Goal: Information Seeking & Learning: Learn about a topic

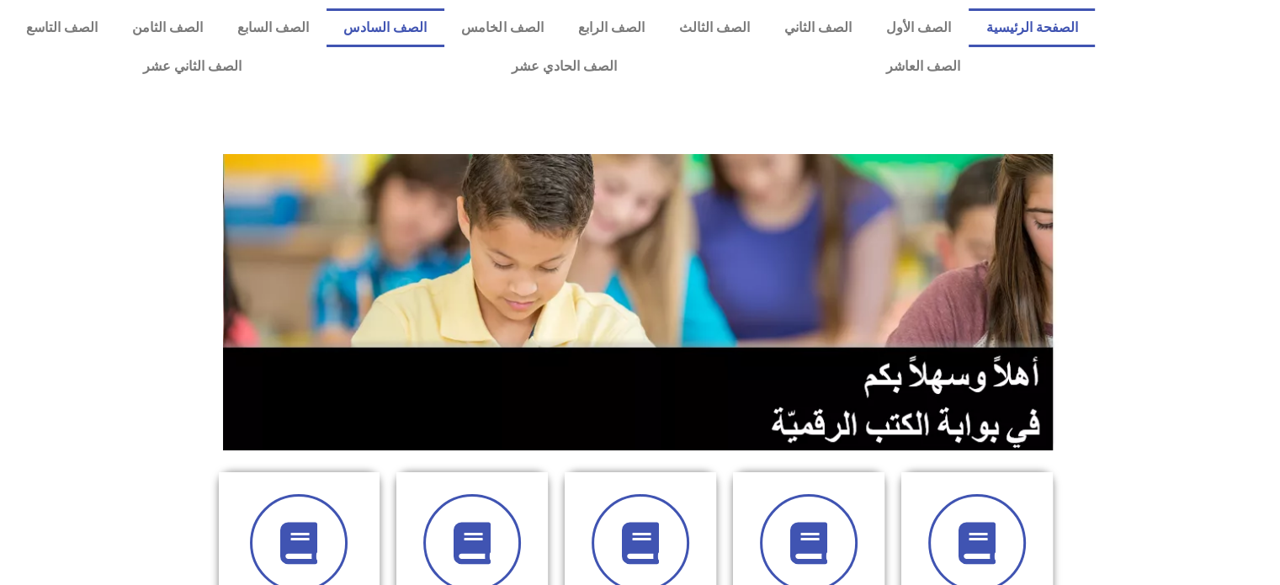
click at [427, 33] on link "الصف السادس" at bounding box center [385, 27] width 118 height 39
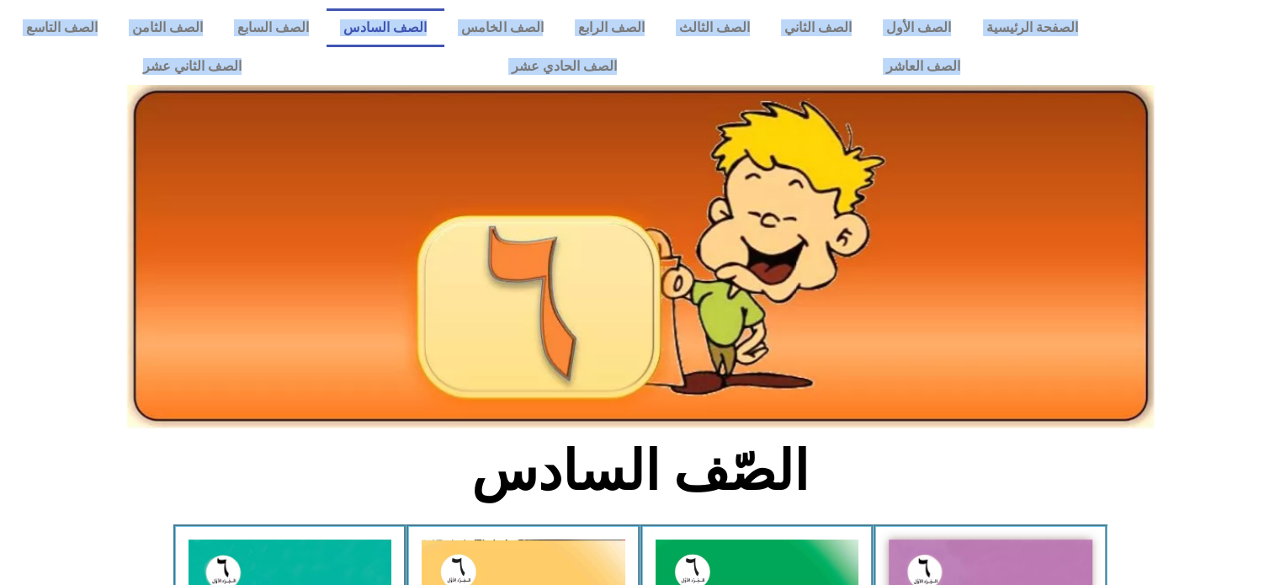
drag, startPoint x: 1217, startPoint y: 231, endPoint x: 1272, endPoint y: -102, distance: 336.9
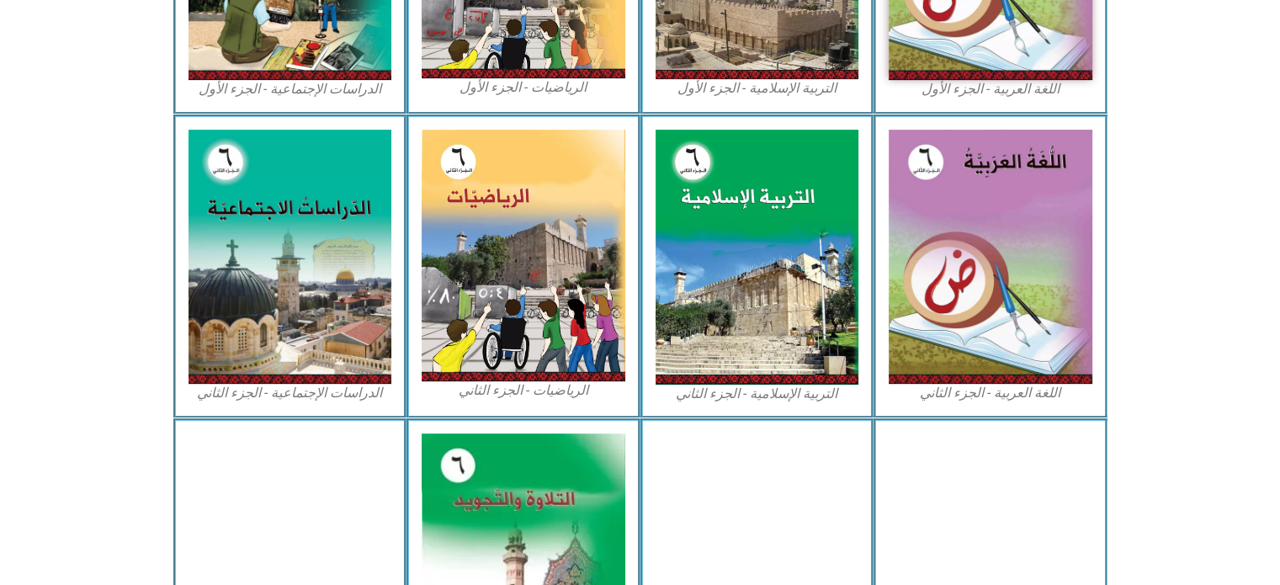
scroll to position [915, 0]
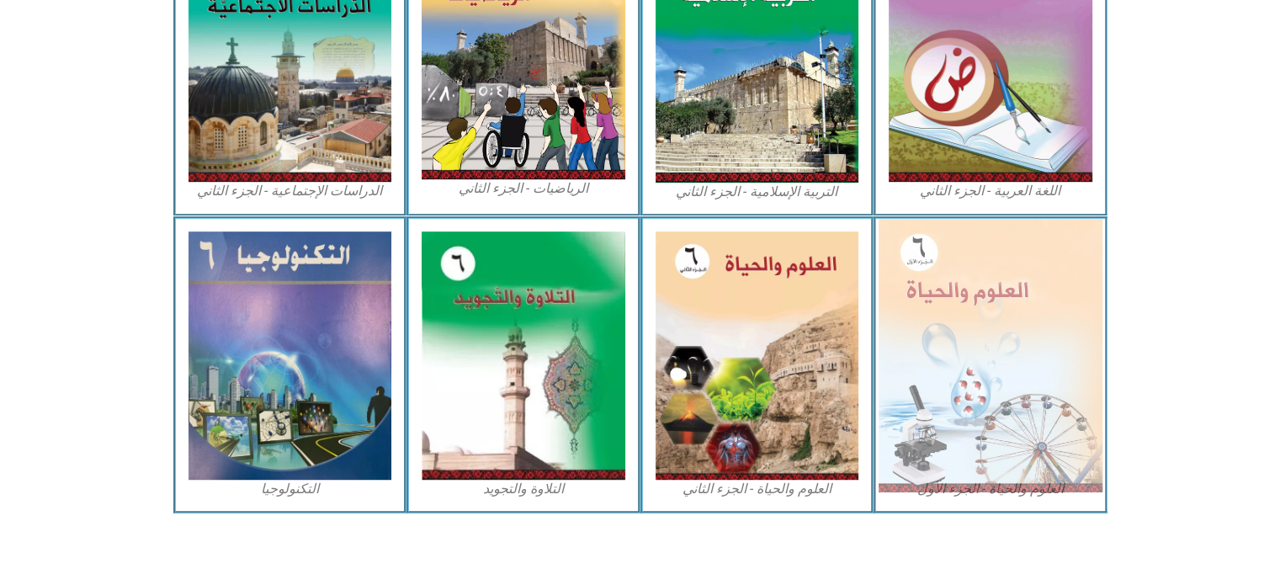
click at [983, 346] on img at bounding box center [990, 355] width 224 height 273
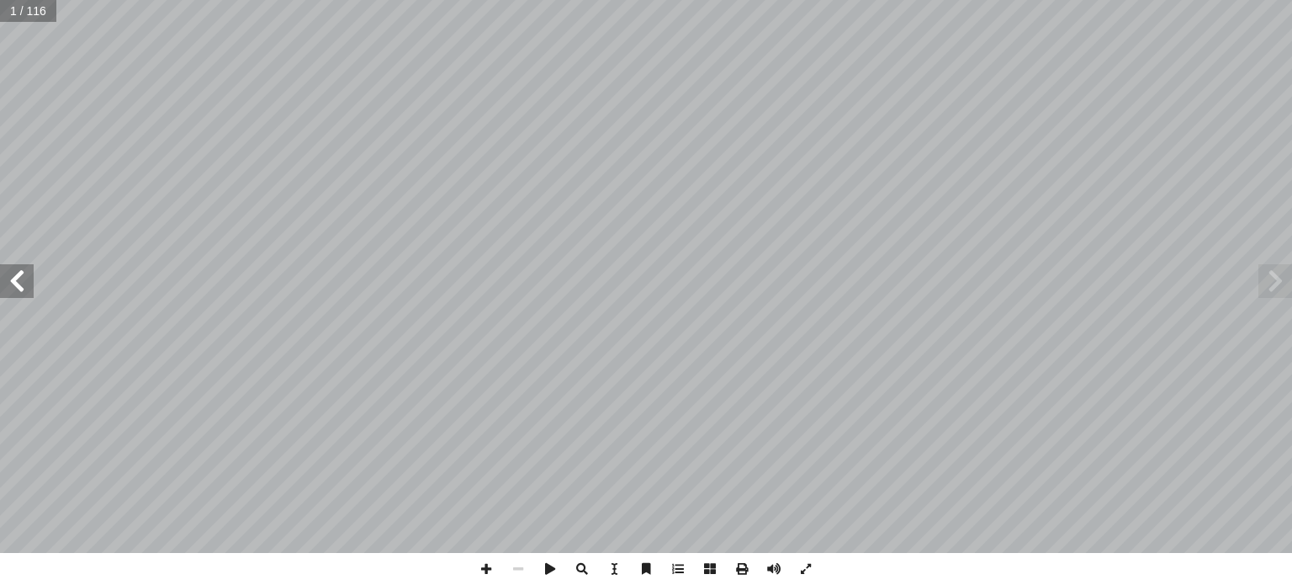
click at [20, 285] on span at bounding box center [17, 281] width 34 height 34
click at [20, 281] on span at bounding box center [17, 281] width 34 height 34
click at [20, 279] on span at bounding box center [17, 281] width 34 height 34
drag, startPoint x: 20, startPoint y: 279, endPoint x: 30, endPoint y: 273, distance: 12.1
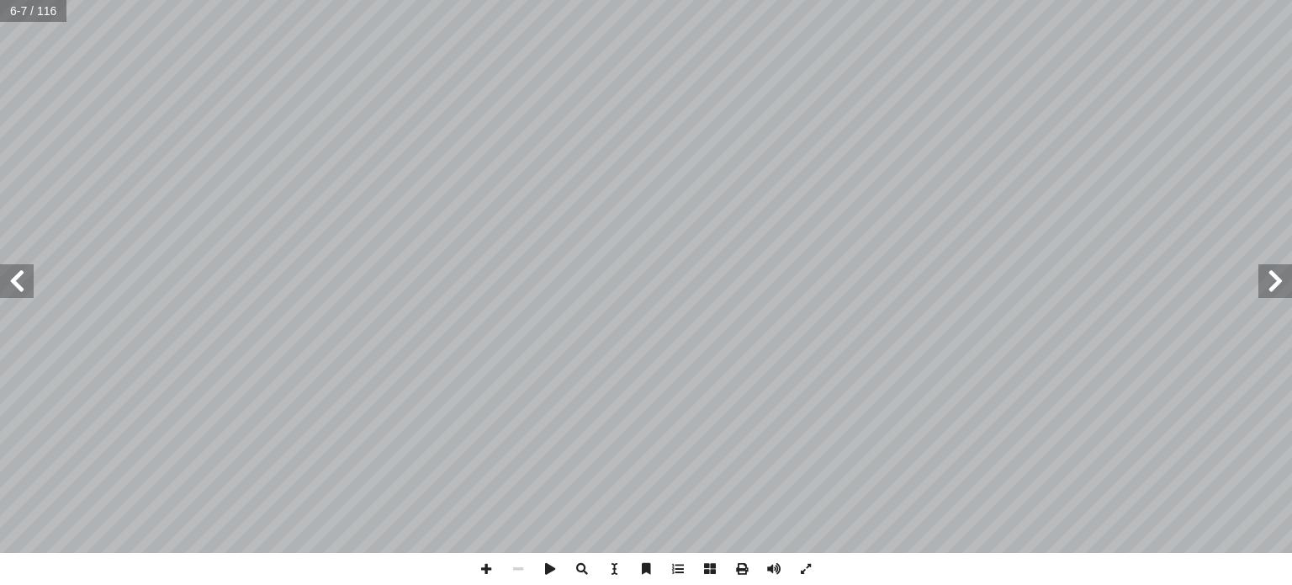
click at [30, 273] on span at bounding box center [17, 281] width 34 height 34
click at [34, 272] on div "١ 2 تية آ ل� � لفيروسات � ِ حد أ ل� ً لمجموعة، نموذجا � عاون مع زملائي في ّ ، ب…" at bounding box center [646, 276] width 1292 height 553
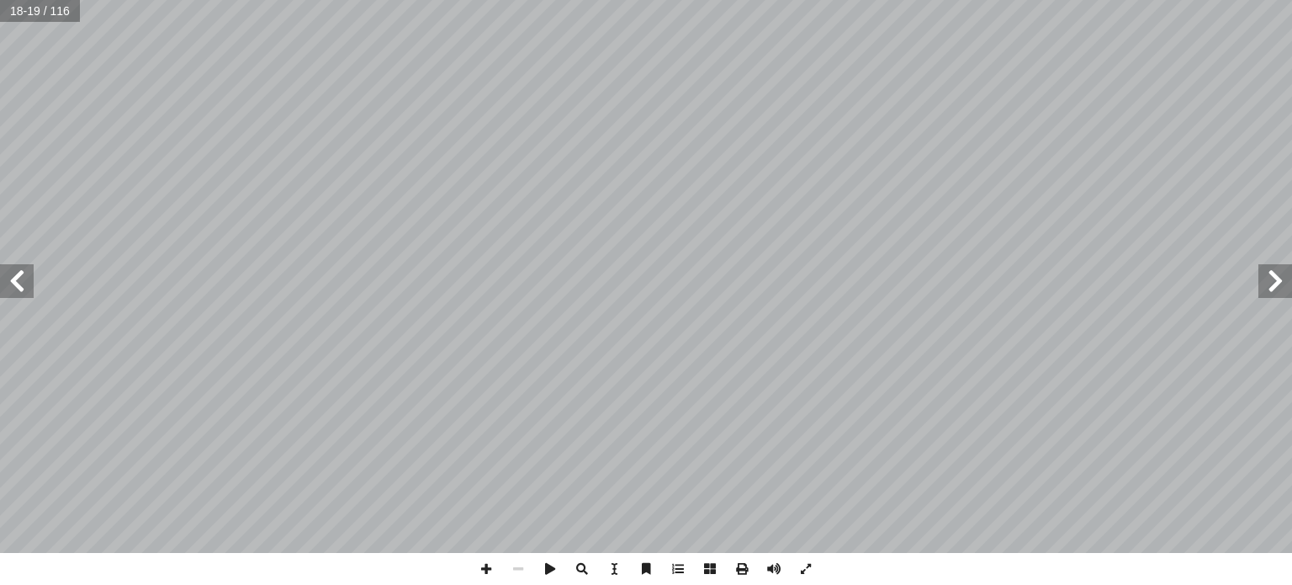
click at [19, 279] on span at bounding box center [17, 281] width 34 height 34
click at [1270, 272] on span at bounding box center [1276, 281] width 34 height 34
click at [1275, 284] on span at bounding box center [1276, 281] width 34 height 34
click at [479, 568] on div "١ 4 ر؟ َ ه ْ ج ِ لم � ها تحت ّ لتي شاهدت � ة ّ لحي � لكائنات � ختلاف بين � ل � …" at bounding box center [646, 292] width 1292 height 585
click at [485, 572] on span at bounding box center [486, 569] width 32 height 32
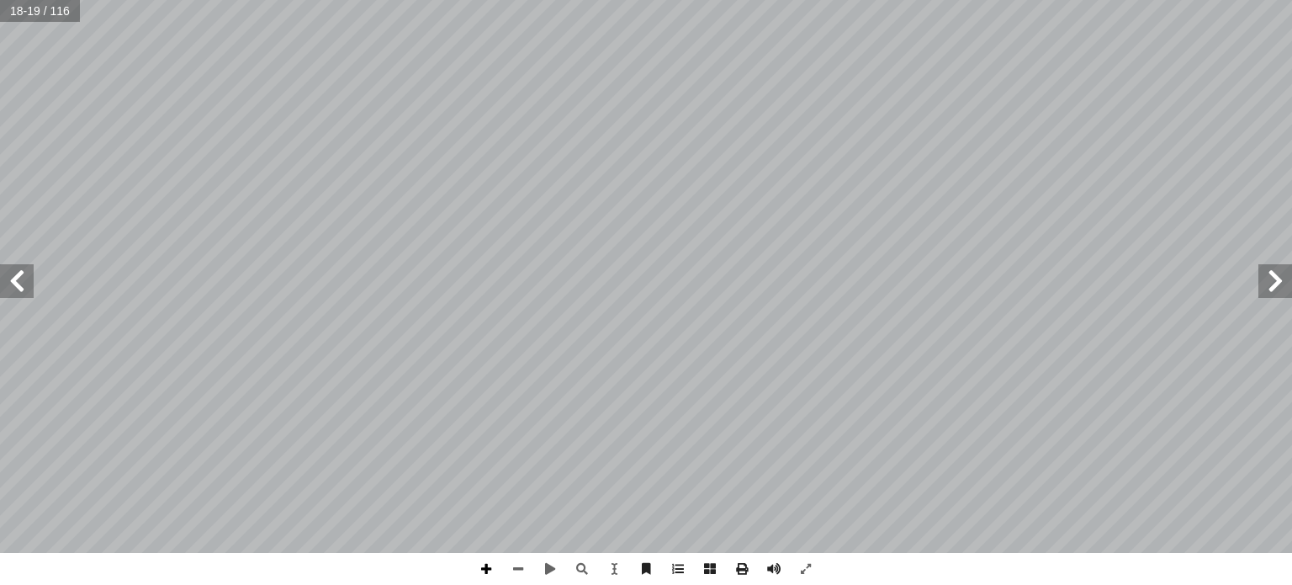
click at [485, 571] on span at bounding box center [486, 569] width 32 height 32
drag, startPoint x: 1029, startPoint y: 556, endPoint x: 94, endPoint y: 556, distance: 934.7
click at [330, 153] on html "الصفحة الرئيسية الصف الأول الصف الثاني الصف الثالث الصف الرابع الصف الخامس الصف…" at bounding box center [646, 76] width 1292 height 153
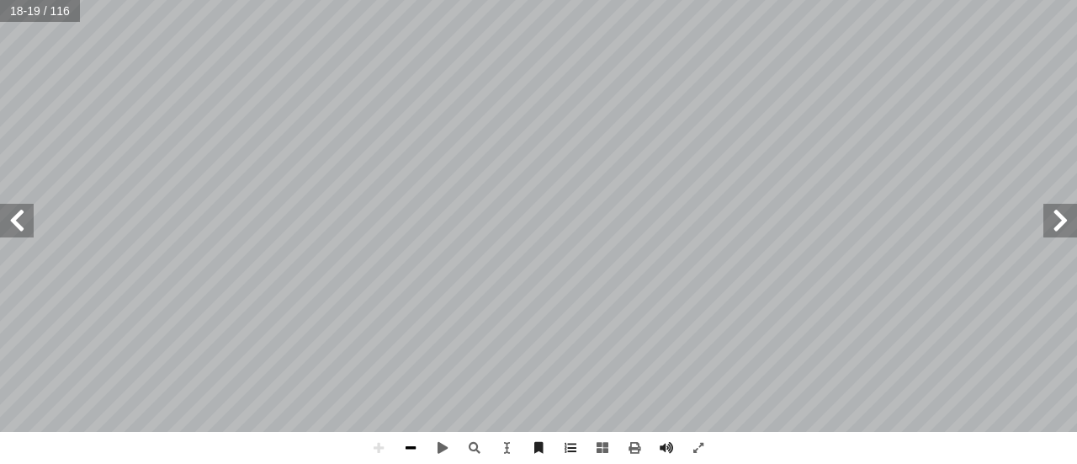
click at [415, 445] on span at bounding box center [411, 448] width 32 height 32
drag, startPoint x: 370, startPoint y: 449, endPoint x: 372, endPoint y: 437, distance: 12.7
click at [372, 446] on span at bounding box center [379, 448] width 32 height 32
click at [12, 222] on span at bounding box center [17, 221] width 34 height 34
click at [409, 449] on span at bounding box center [411, 448] width 32 height 32
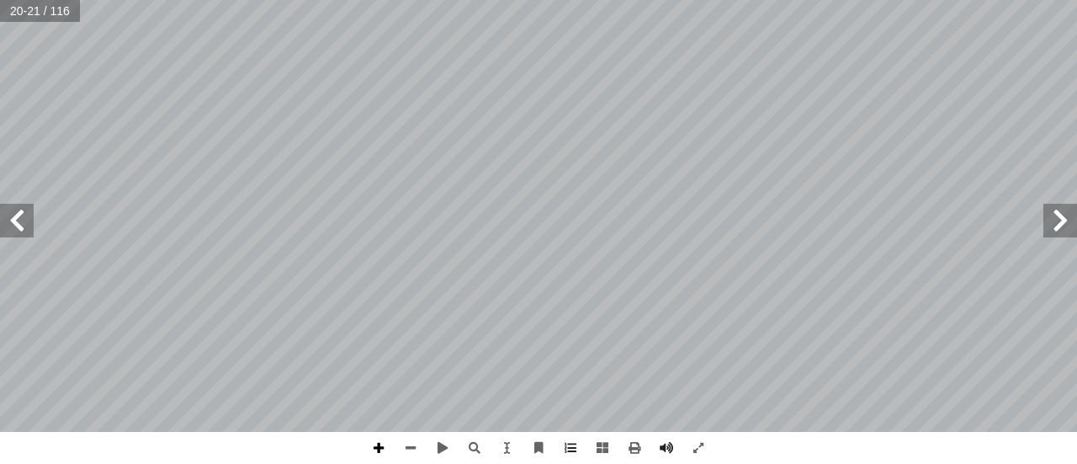
click at [377, 446] on span at bounding box center [379, 448] width 32 height 32
click at [339, 437] on div "١ 6 ات ّ لائعي ّ الط :) 5 نشاط ( ات ّ ولي أ : ال� ً � ل و أ ا جيب: أ تية و� آ ل…" at bounding box center [538, 232] width 1077 height 464
click at [409, 443] on span at bounding box center [411, 448] width 32 height 32
